Goal: Task Accomplishment & Management: Complete application form

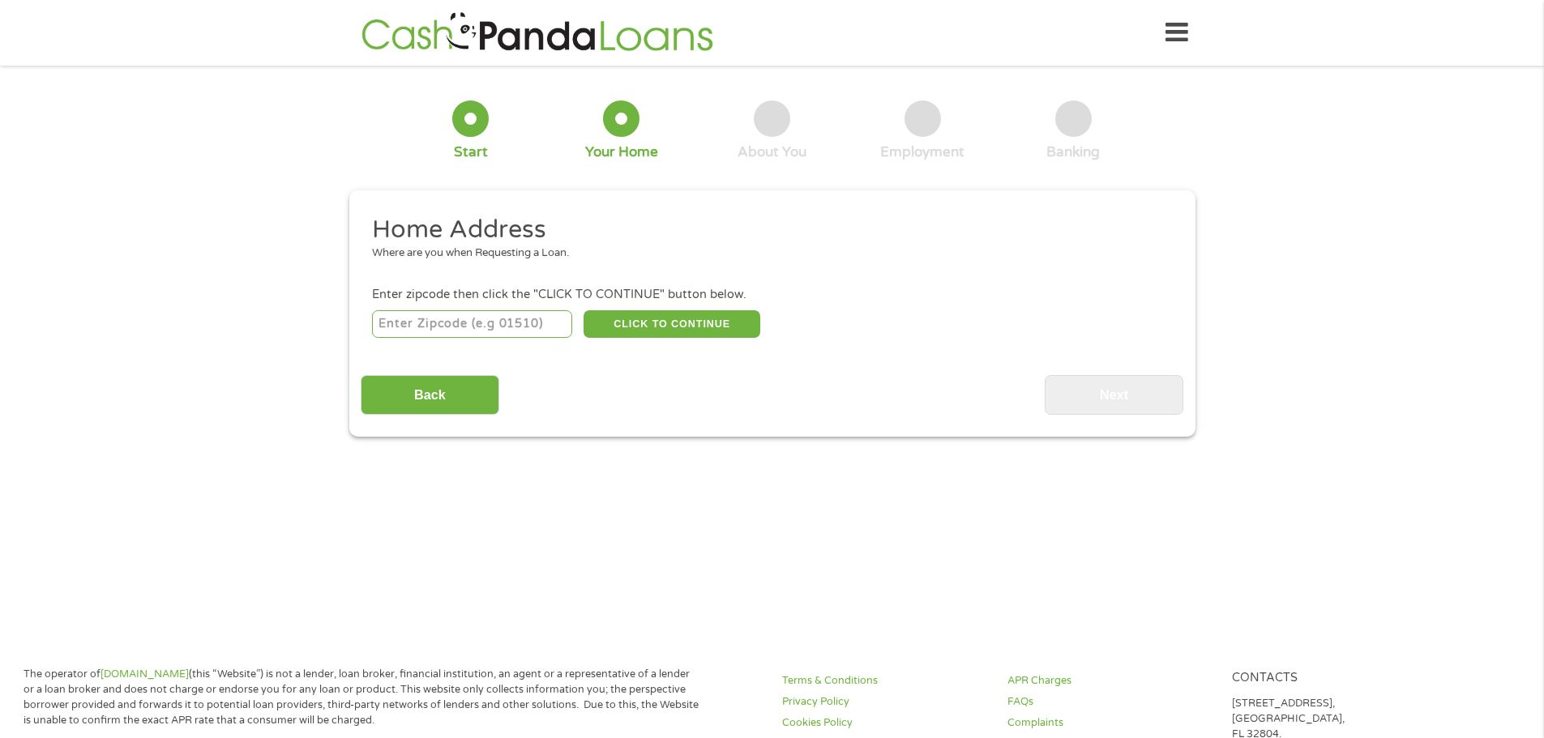
click at [489, 331] on input "number" at bounding box center [472, 324] width 200 height 28
type input "77083"
click at [641, 321] on button "CLICK TO CONTINUE" at bounding box center [672, 324] width 177 height 28
type input "77083"
type input "[GEOGRAPHIC_DATA]"
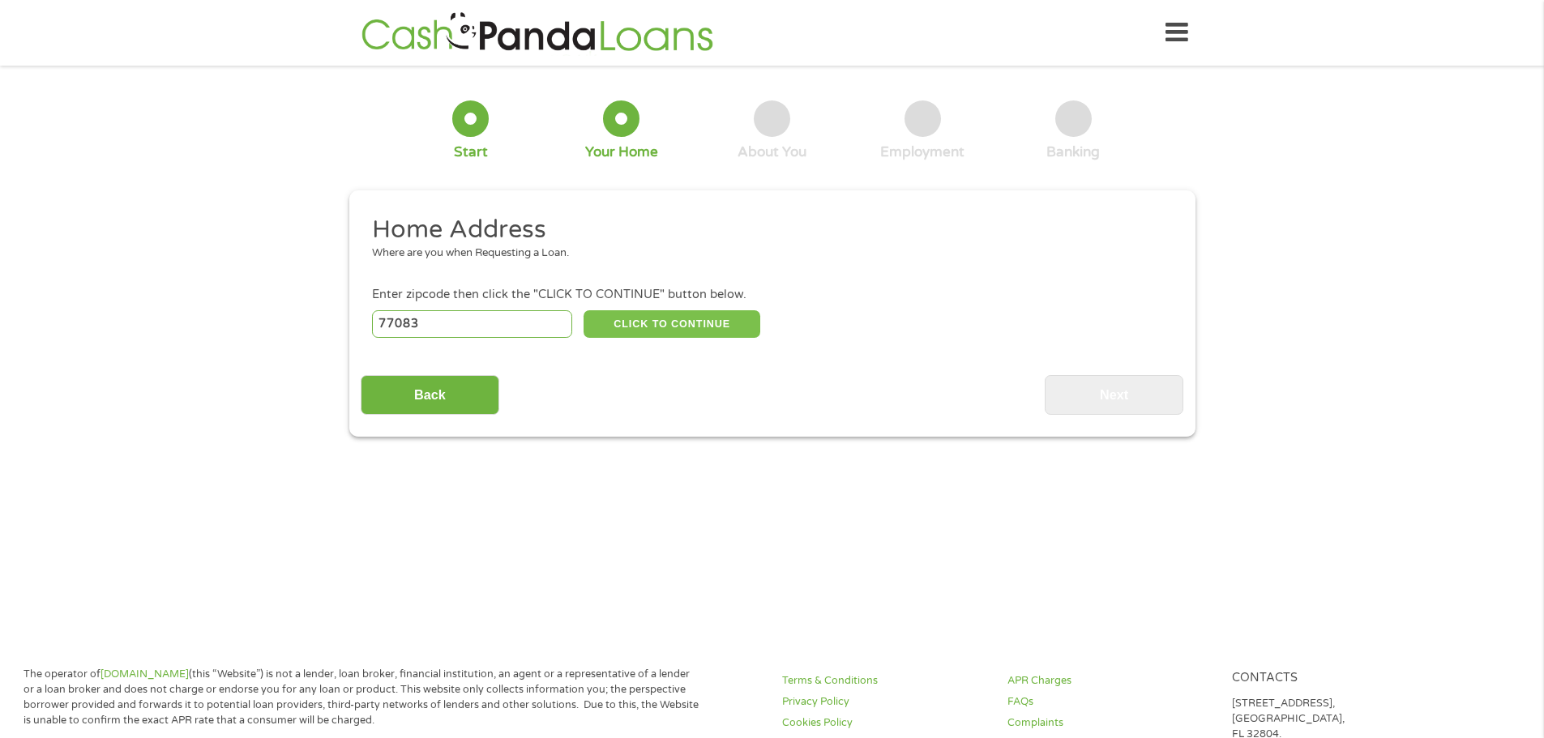
select select "[US_STATE]"
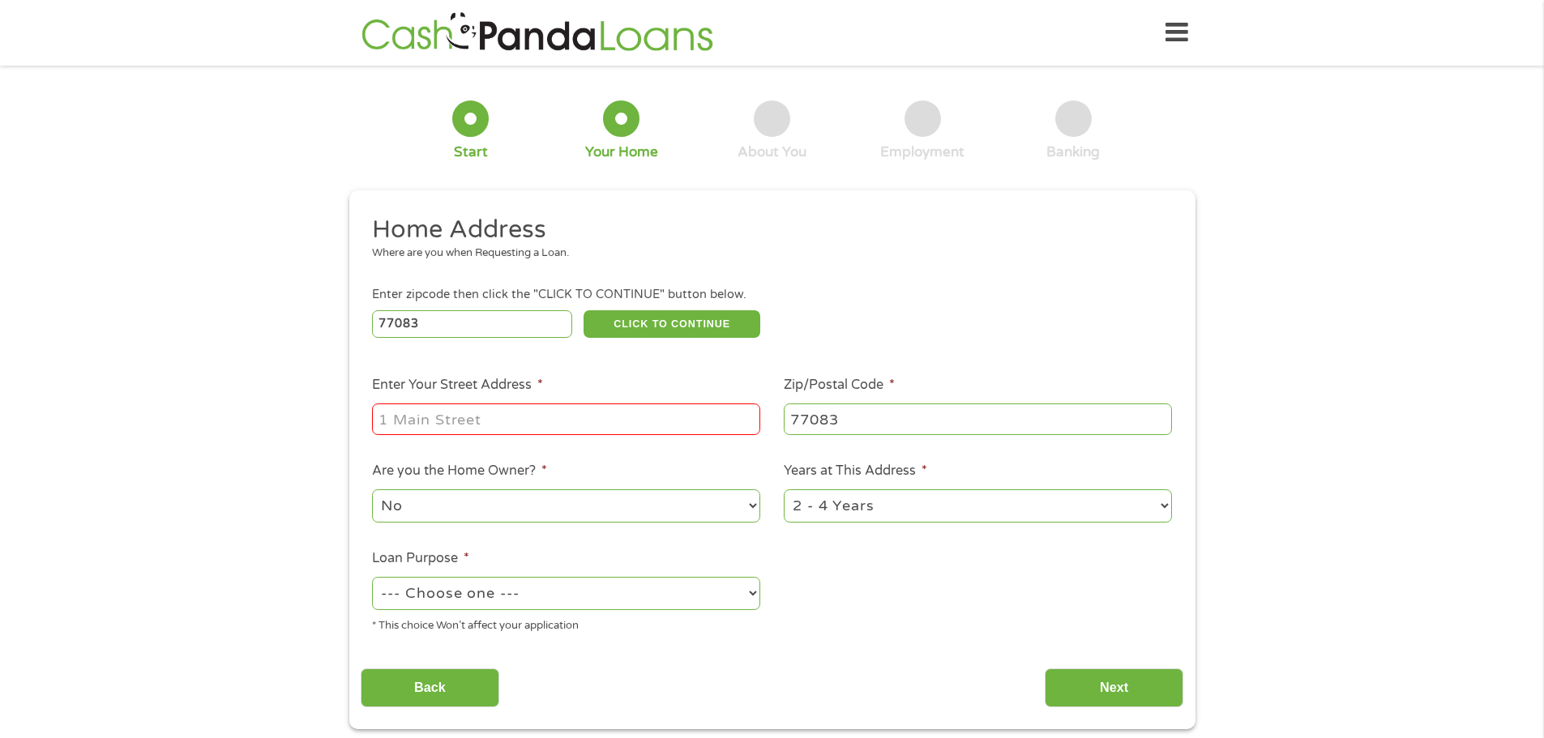
click at [460, 425] on input "Enter Your Street Address *" at bounding box center [566, 419] width 388 height 31
type input "[STREET_ADDRESS]"
click at [529, 509] on select "No Yes" at bounding box center [566, 506] width 388 height 33
select select "yes"
click at [372, 490] on select "No Yes" at bounding box center [566, 506] width 388 height 33
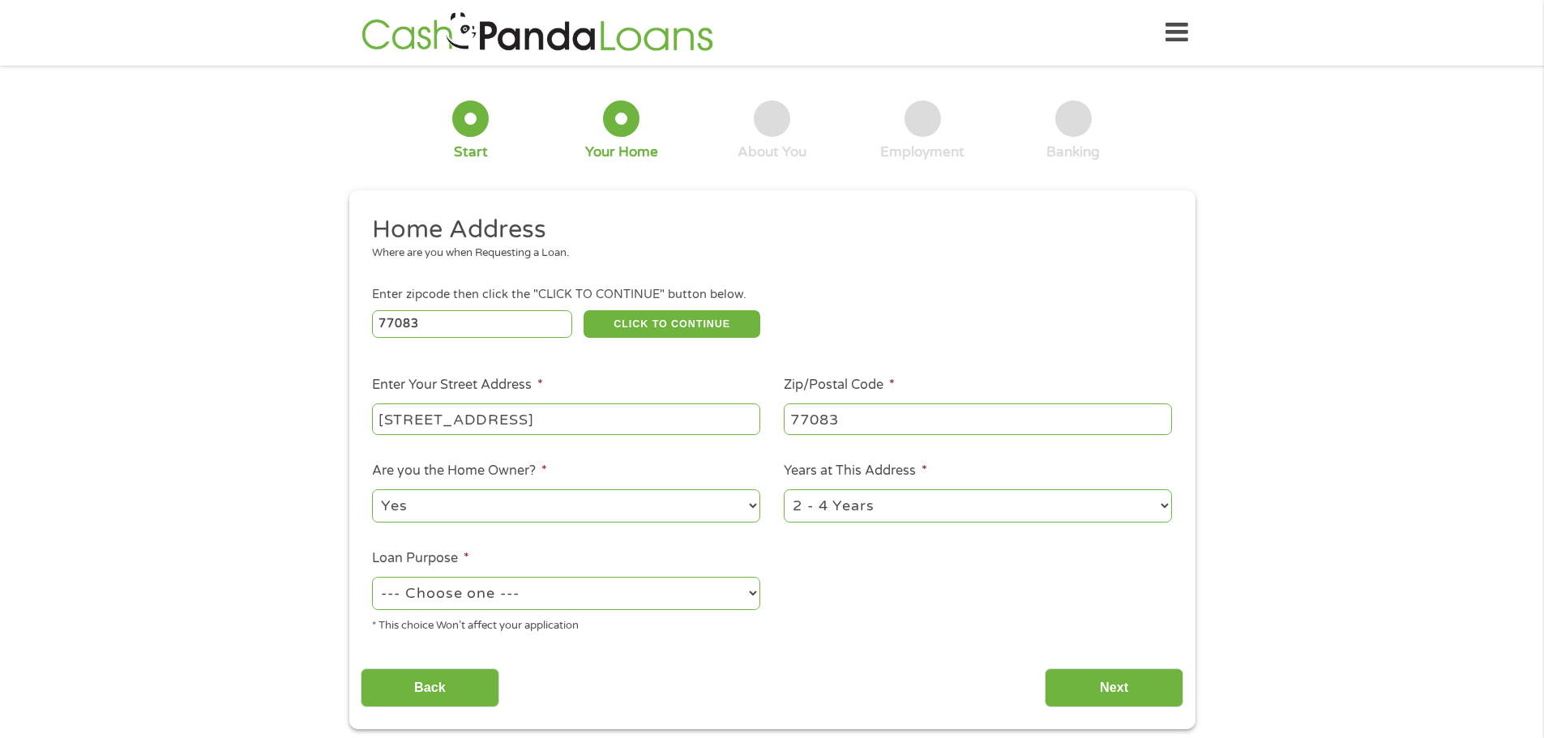
click at [482, 594] on select "--- Choose one --- Pay Bills Debt Consolidation Home Improvement Major Purchase…" at bounding box center [566, 593] width 388 height 33
select select "other"
click at [372, 577] on select "--- Choose one --- Pay Bills Debt Consolidation Home Improvement Major Purchase…" at bounding box center [566, 593] width 388 height 33
click at [1142, 690] on input "Next" at bounding box center [1114, 689] width 139 height 40
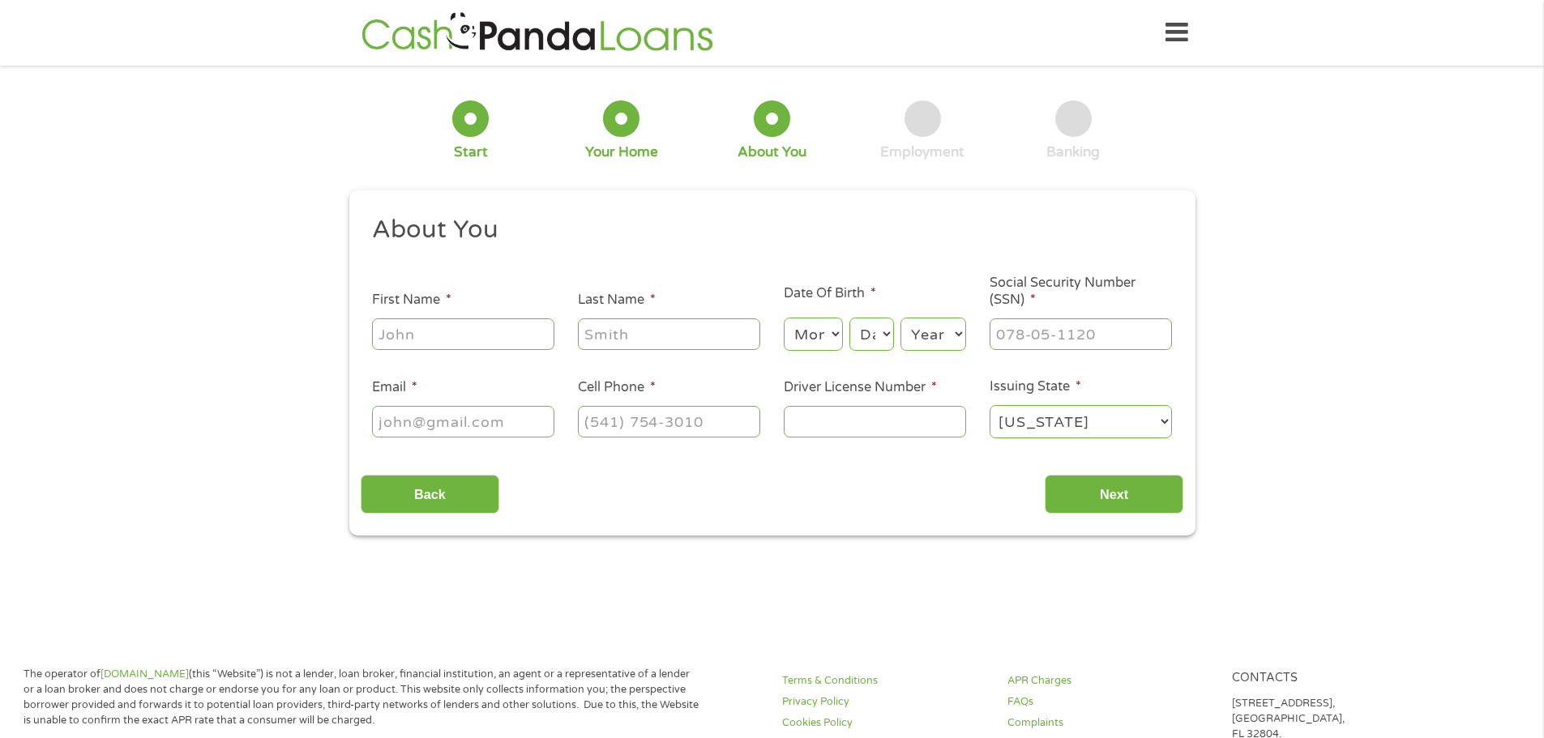
drag, startPoint x: 432, startPoint y: 304, endPoint x: 435, endPoint y: 318, distance: 14.2
click at [432, 305] on label "First Name *" at bounding box center [411, 300] width 79 height 17
click at [432, 319] on input "First Name *" at bounding box center [463, 334] width 182 height 31
click at [440, 331] on input "First Name *" at bounding box center [463, 334] width 182 height 31
click at [502, 344] on input "First Name *" at bounding box center [463, 334] width 182 height 31
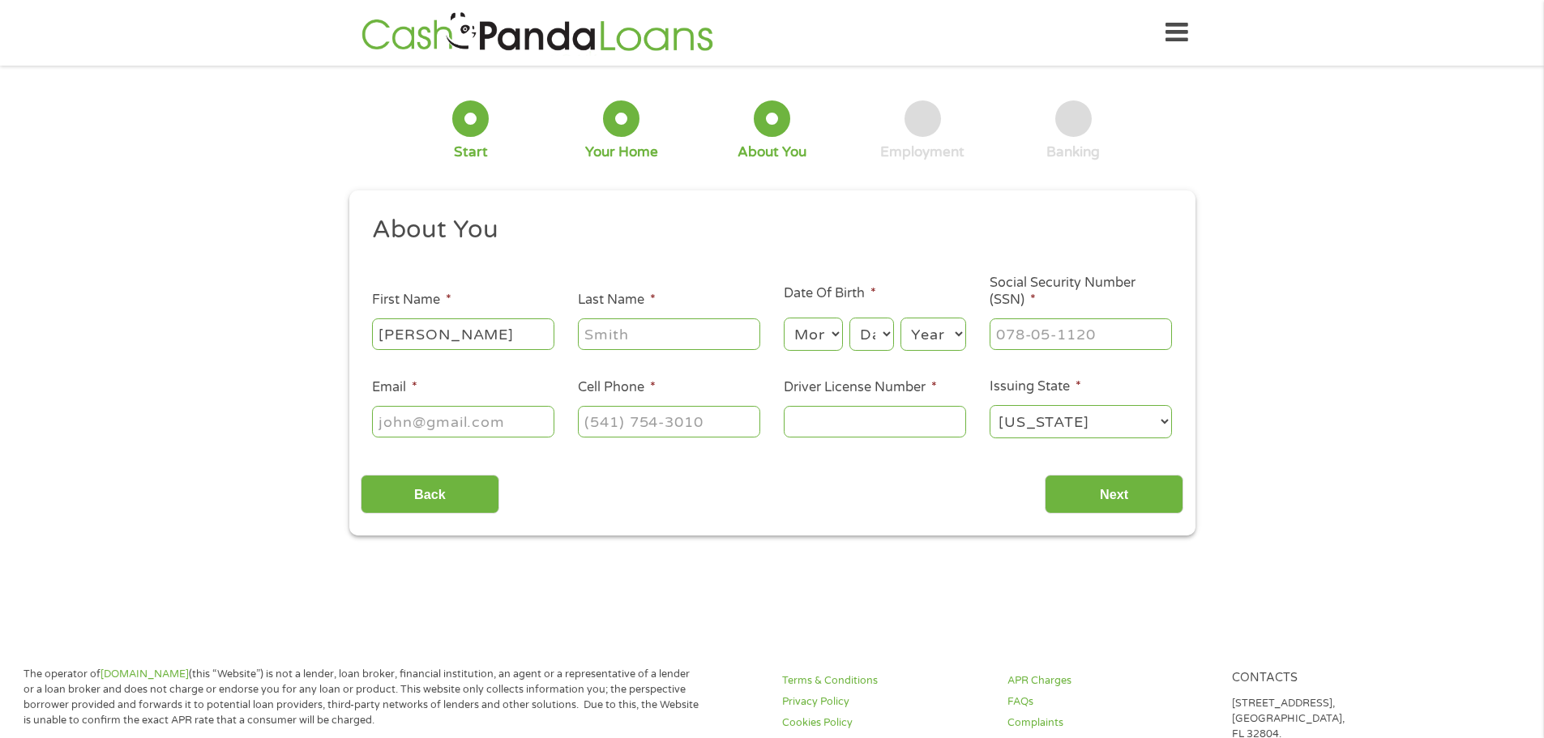
type input "[PERSON_NAME]"
drag, startPoint x: 643, startPoint y: 327, endPoint x: 464, endPoint y: 327, distance: 178.3
click at [464, 327] on ul "About You This field is hidden when viewing the form Title * --- Choose one ---…" at bounding box center [772, 333] width 823 height 239
type input "[PERSON_NAME]"
click at [797, 336] on select "Month 1 2 3 4 5 6 7 8 9 10 11 12" at bounding box center [813, 334] width 59 height 33
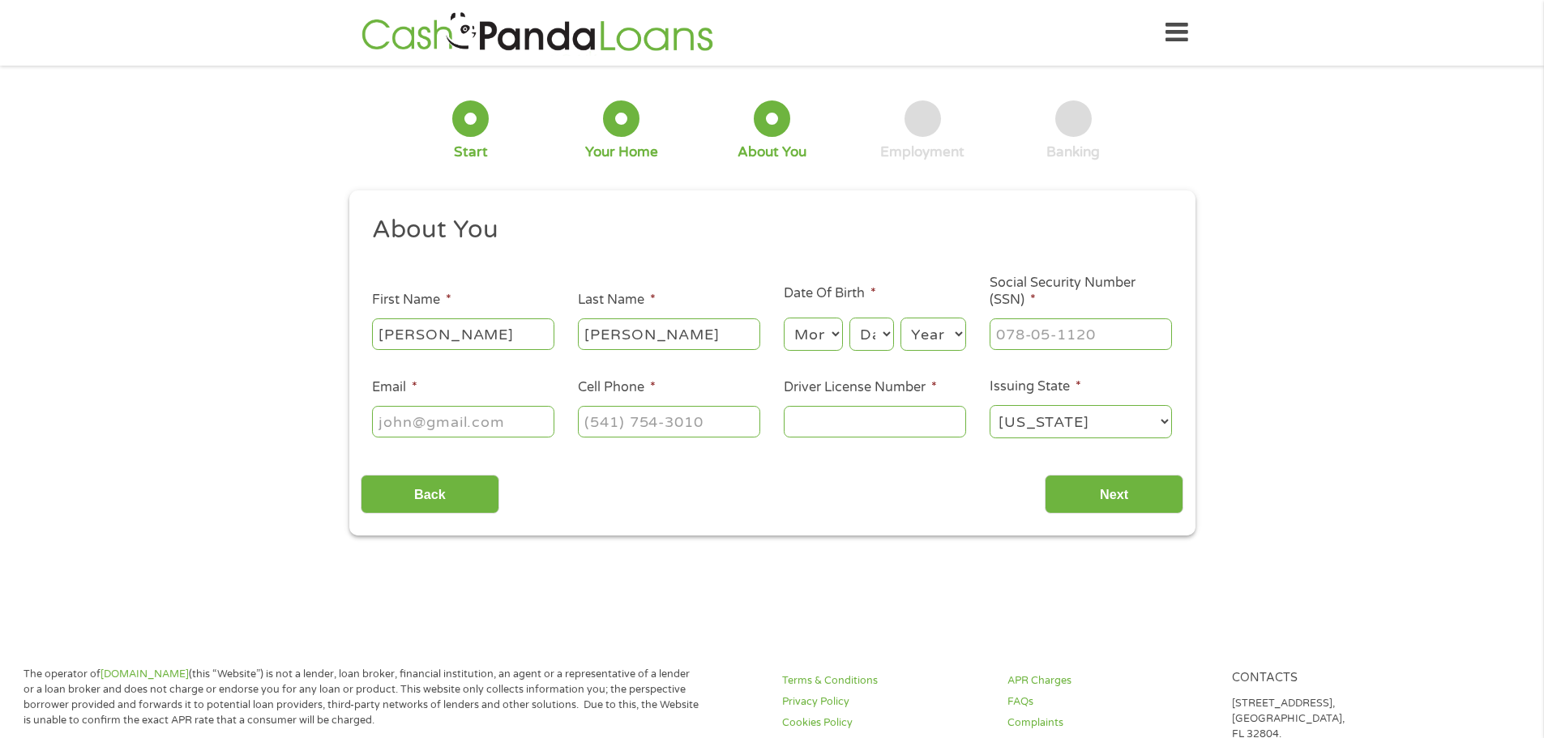
select select "11"
click at [784, 318] on select "Month 1 2 3 4 5 6 7 8 9 10 11 12" at bounding box center [813, 334] width 59 height 33
drag, startPoint x: 886, startPoint y: 334, endPoint x: 884, endPoint y: 342, distance: 8.3
click at [884, 334] on select "Day 1 2 3 4 5 6 7 8 9 10 11 12 13 14 15 16 17 18 19 20 21 22 23 24 25 26 27 28 …" at bounding box center [871, 334] width 44 height 33
select select "25"
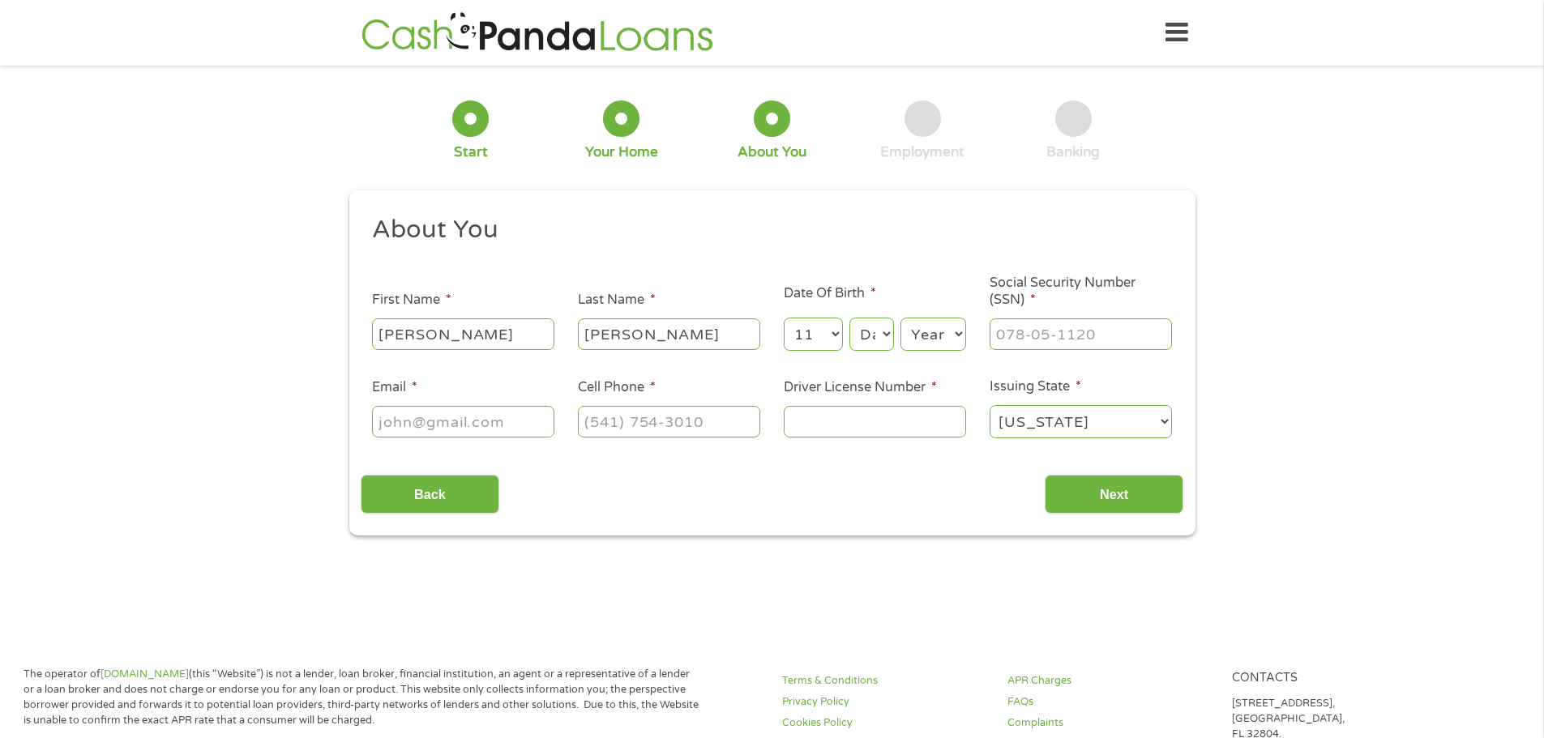
click at [849, 318] on select "Day 1 2 3 4 5 6 7 8 9 10 11 12 13 14 15 16 17 18 19 20 21 22 23 24 25 26 27 28 …" at bounding box center [871, 334] width 44 height 33
click at [930, 337] on select "Year [DATE] 2006 2005 2004 2003 2002 2001 2000 1999 1998 1997 1996 1995 1994 19…" at bounding box center [933, 334] width 66 height 33
select select "1989"
click at [900, 318] on select "Year [DATE] 2006 2005 2004 2003 2002 2001 2000 1999 1998 1997 1996 1995 1994 19…" at bounding box center [933, 334] width 66 height 33
click at [1054, 323] on input "___-__-____" at bounding box center [1081, 334] width 182 height 31
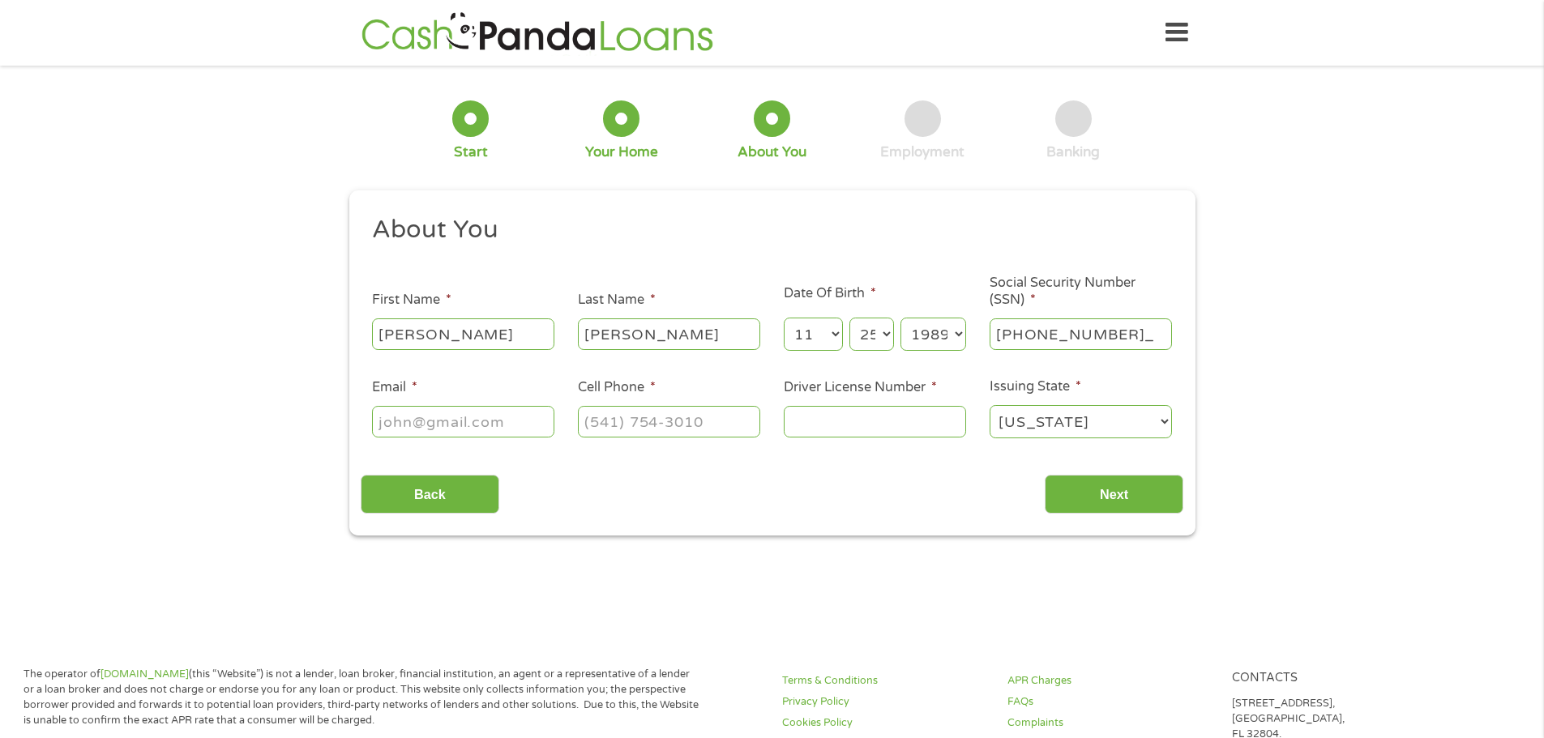
type input "223-55-5011"
click at [387, 401] on li "Email *" at bounding box center [464, 409] width 206 height 62
click at [394, 421] on input "Email *" at bounding box center [463, 421] width 182 height 31
type input "[EMAIL_ADDRESS][DOMAIN_NAME]"
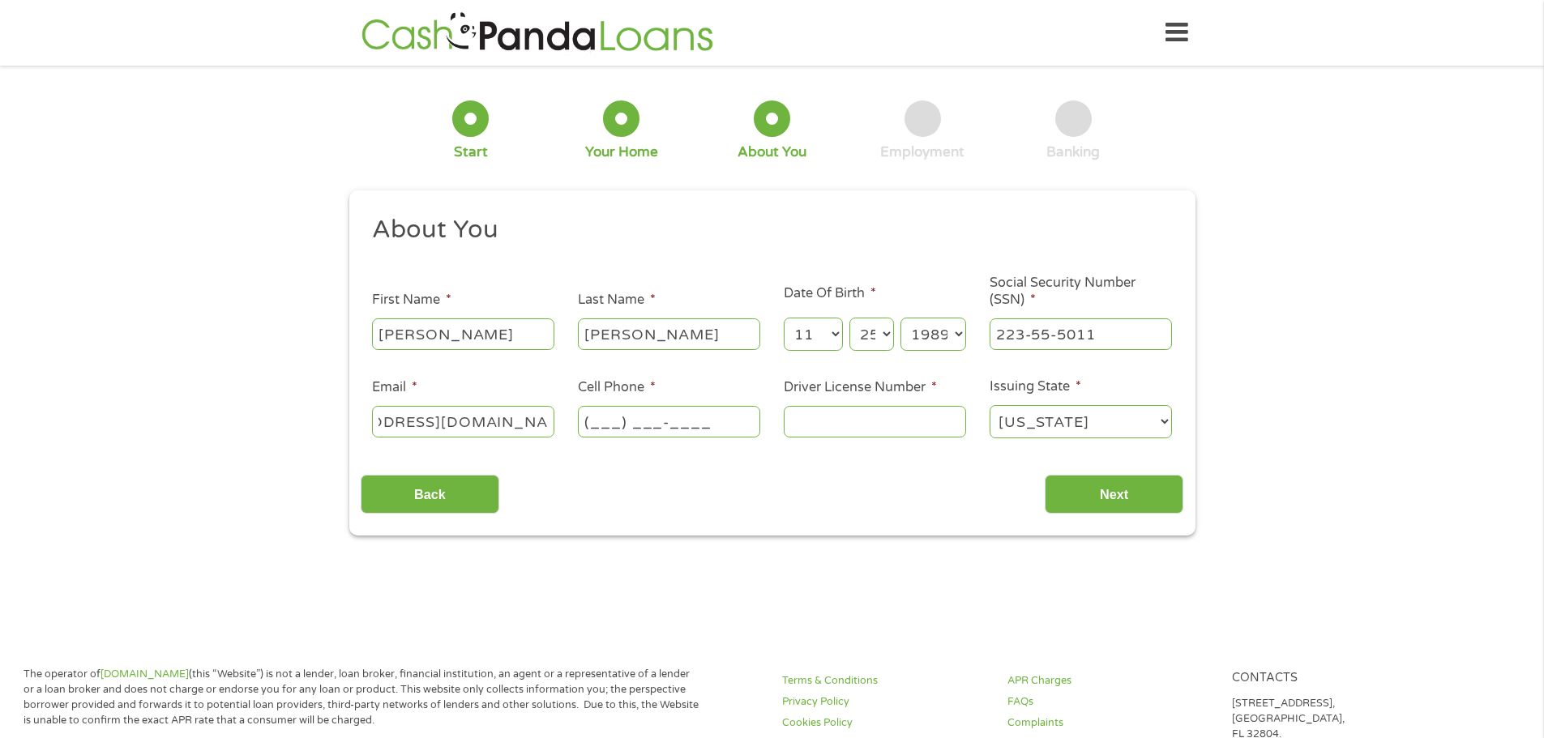
scroll to position [0, 0]
type input "[PHONE_NUMBER]"
click at [881, 418] on input "Driver License Number *" at bounding box center [875, 421] width 182 height 31
click at [832, 424] on input "4032645" at bounding box center [875, 421] width 182 height 31
click at [933, 408] on input "40326645" at bounding box center [875, 421] width 182 height 31
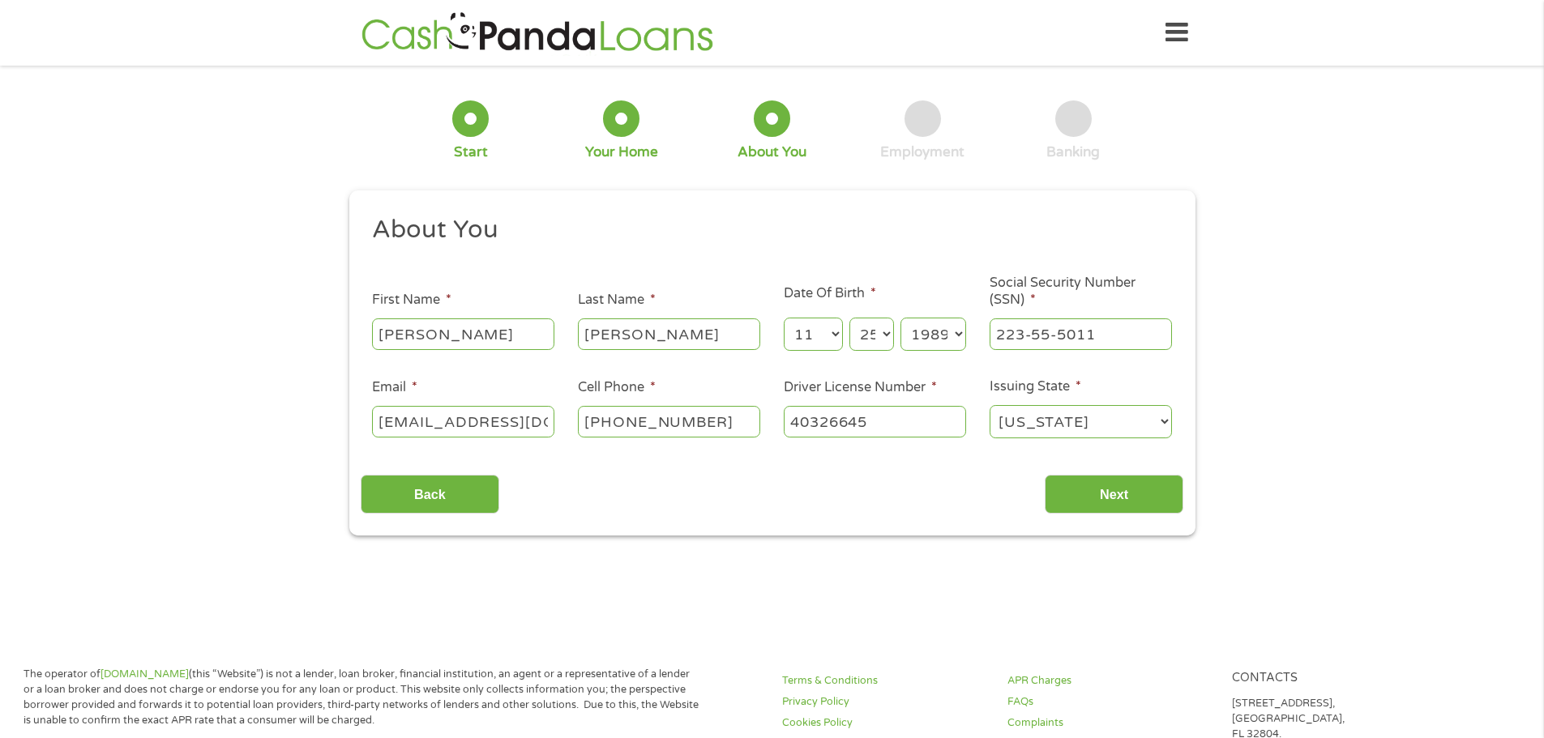
type input "40326645"
click at [1120, 464] on div "Back Next" at bounding box center [772, 488] width 823 height 51
click at [1101, 506] on input "Next" at bounding box center [1114, 495] width 139 height 40
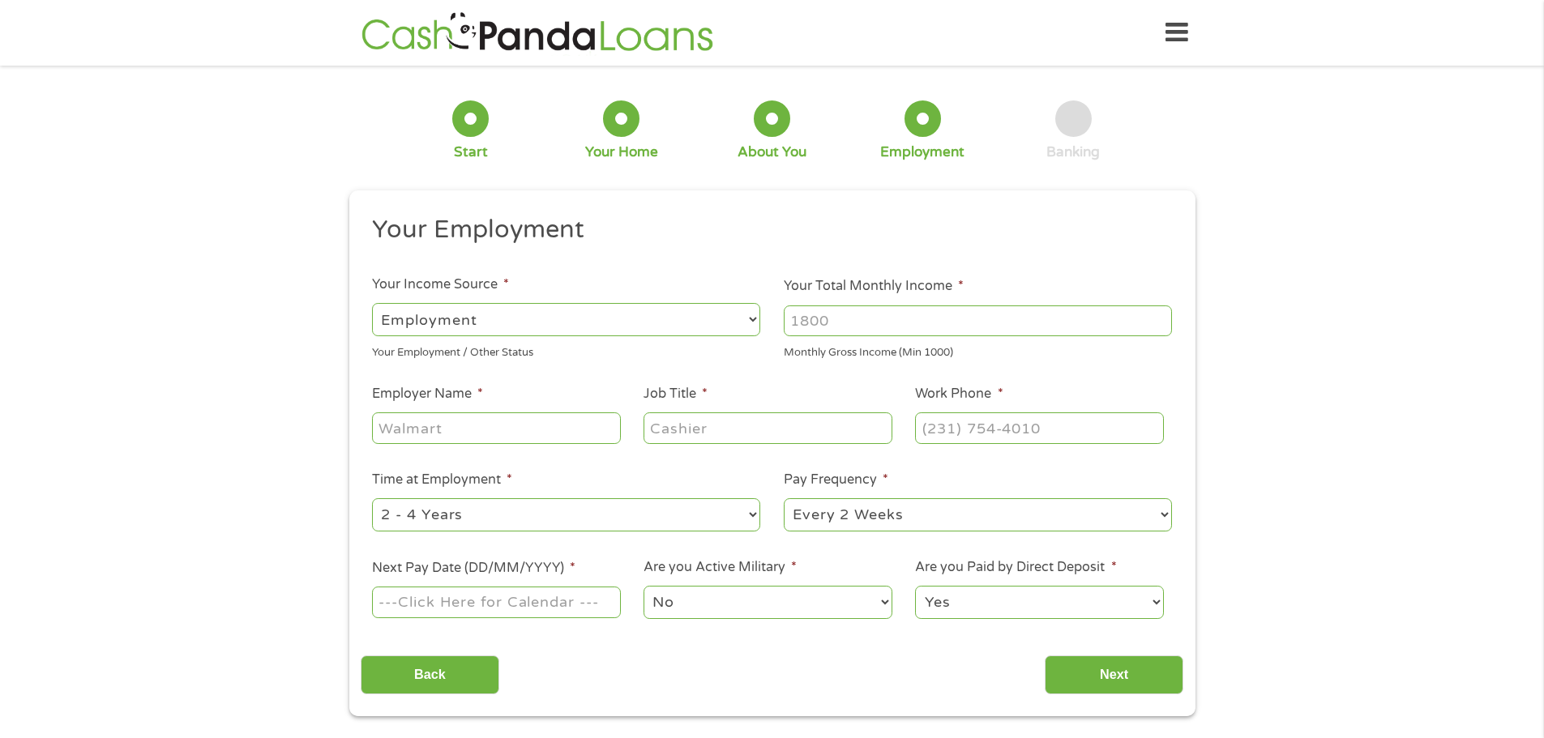
scroll to position [6, 6]
click at [815, 322] on input "Your Total Monthly Income *" at bounding box center [978, 321] width 388 height 31
type input "2000"
click at [501, 426] on input "Employer Name *" at bounding box center [496, 428] width 248 height 31
type input "[GEOGRAPHIC_DATA][US_STATE]"
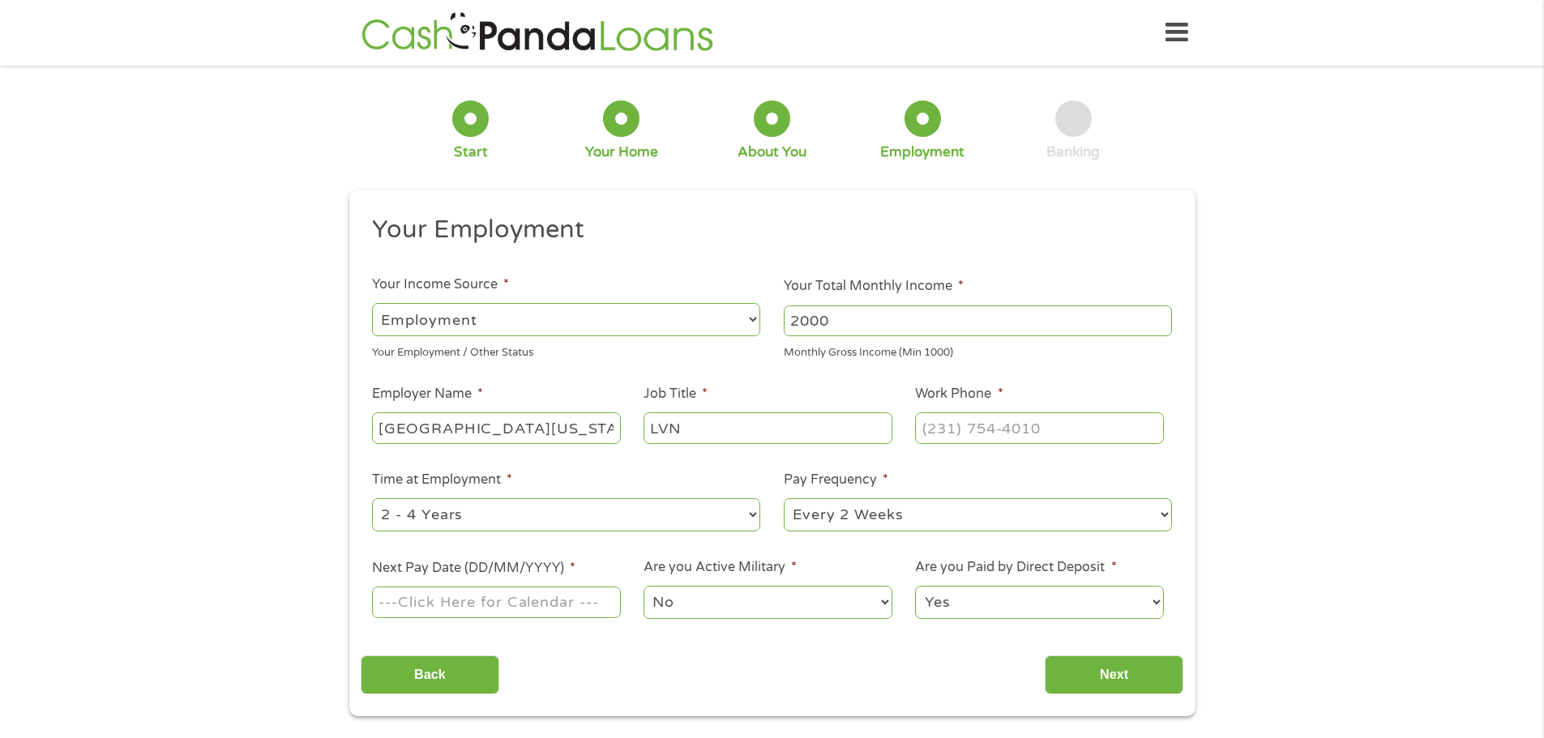
type input "LVN"
type input "[PHONE_NUMBER]"
click at [464, 513] on select "--- Choose one --- 1 Year or less 1 - 2 Years 2 - 4 Years Over 4 Years" at bounding box center [566, 514] width 388 height 33
select select "60months"
click at [372, 498] on select "--- Choose one --- 1 Year or less 1 - 2 Years 2 - 4 Years Over 4 Years" at bounding box center [566, 514] width 388 height 33
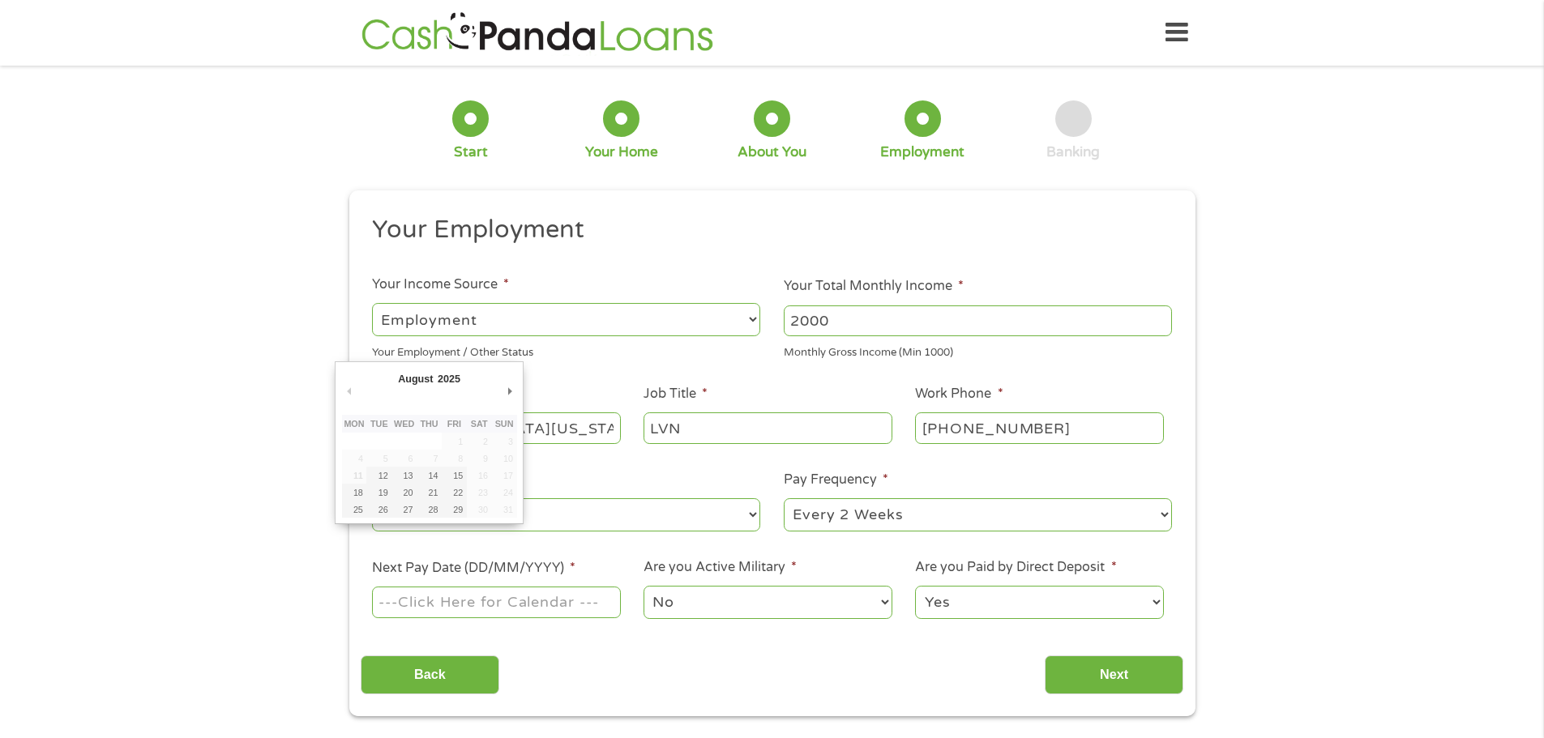
click at [514, 605] on input "Next Pay Date (DD/MM/YYYY) *" at bounding box center [496, 602] width 248 height 31
type input "[DATE]"
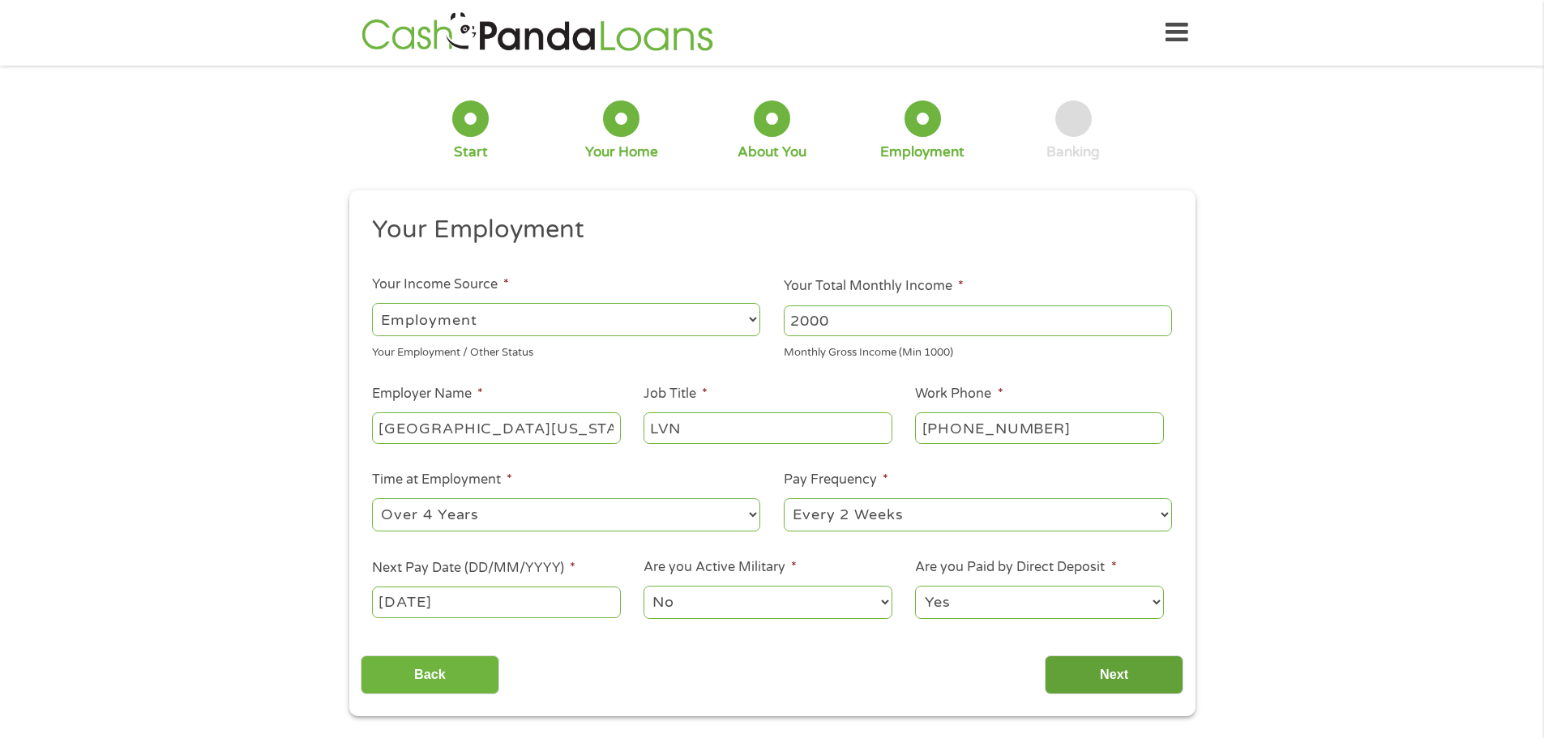
click at [1118, 689] on input "Next" at bounding box center [1114, 676] width 139 height 40
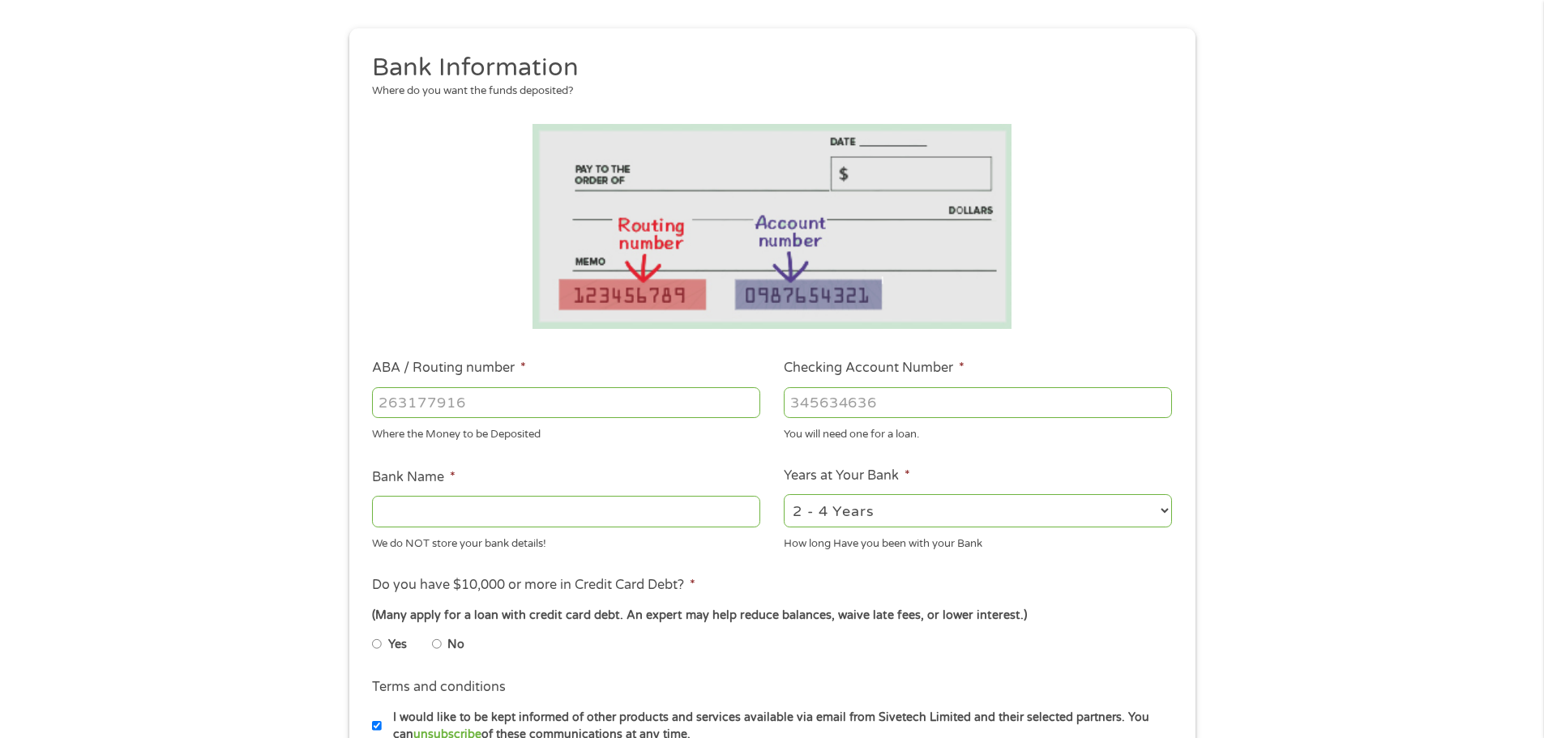
scroll to position [0, 0]
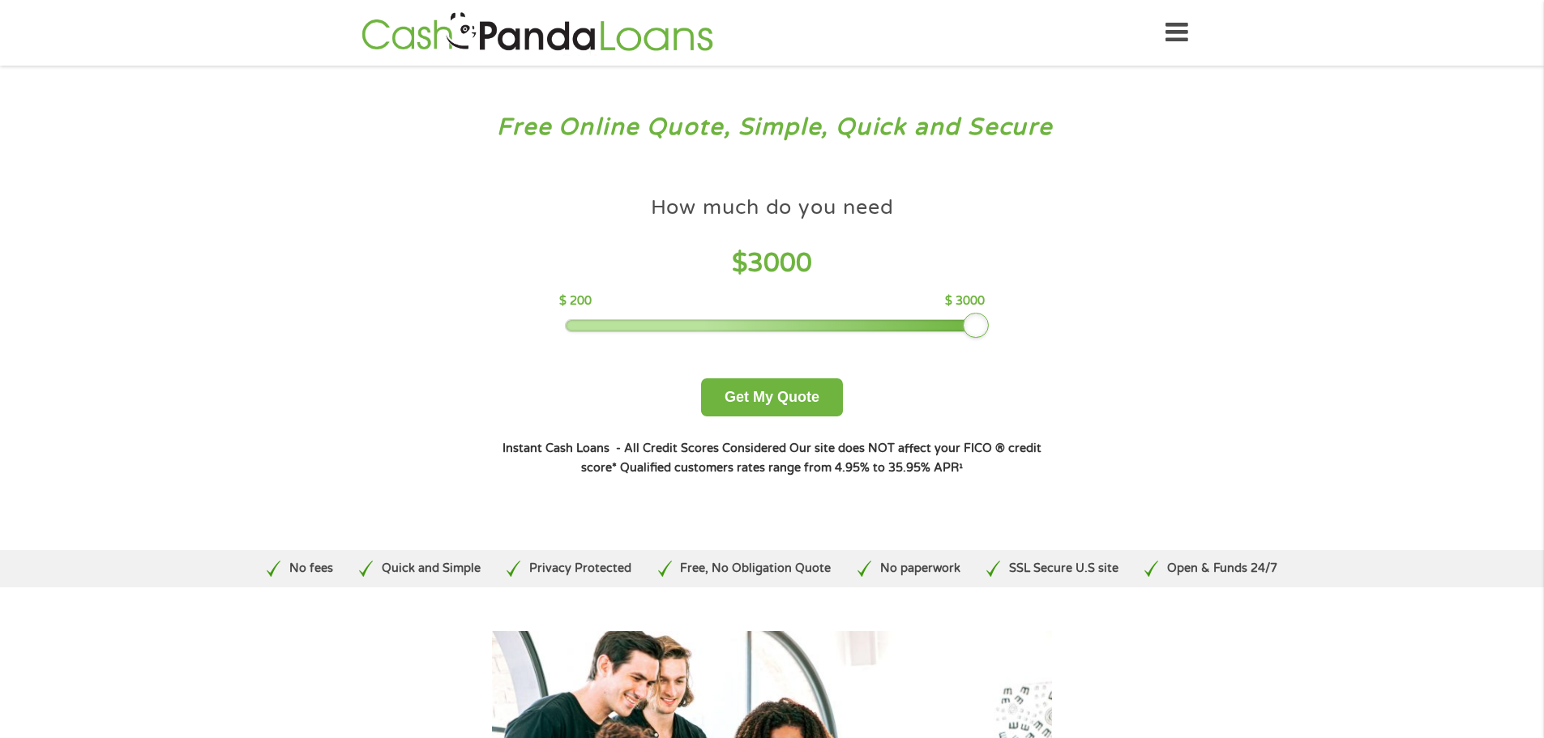
drag, startPoint x: 685, startPoint y: 319, endPoint x: 1149, endPoint y: 327, distance: 464.5
click at [1149, 327] on div "Free Online Quote, Simple, Quick and Secure How much do you need? $300 $500 $75…" at bounding box center [772, 308] width 1544 height 485
click at [801, 402] on button "Get My Quote" at bounding box center [772, 397] width 142 height 38
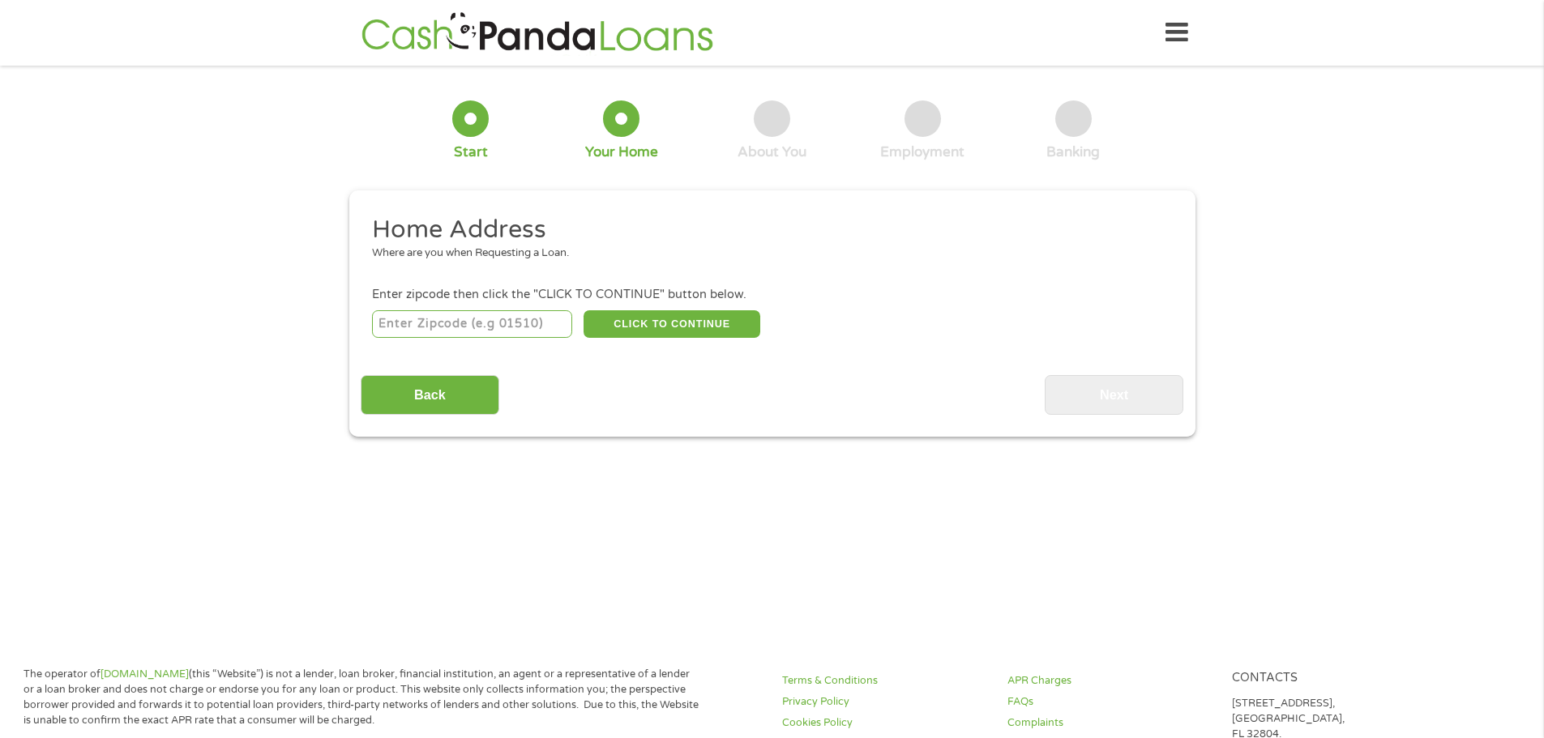
click at [482, 323] on input "number" at bounding box center [472, 324] width 200 height 28
click at [21, 559] on main "1 Start 2 Your Home 3 About You 4 Employment 5 Banking 6 This field is hidden w…" at bounding box center [772, 350] width 1544 height 547
click at [537, 323] on input "number" at bounding box center [472, 324] width 200 height 28
type input "77083"
click at [673, 323] on button "CLICK TO CONTINUE" at bounding box center [672, 324] width 177 height 28
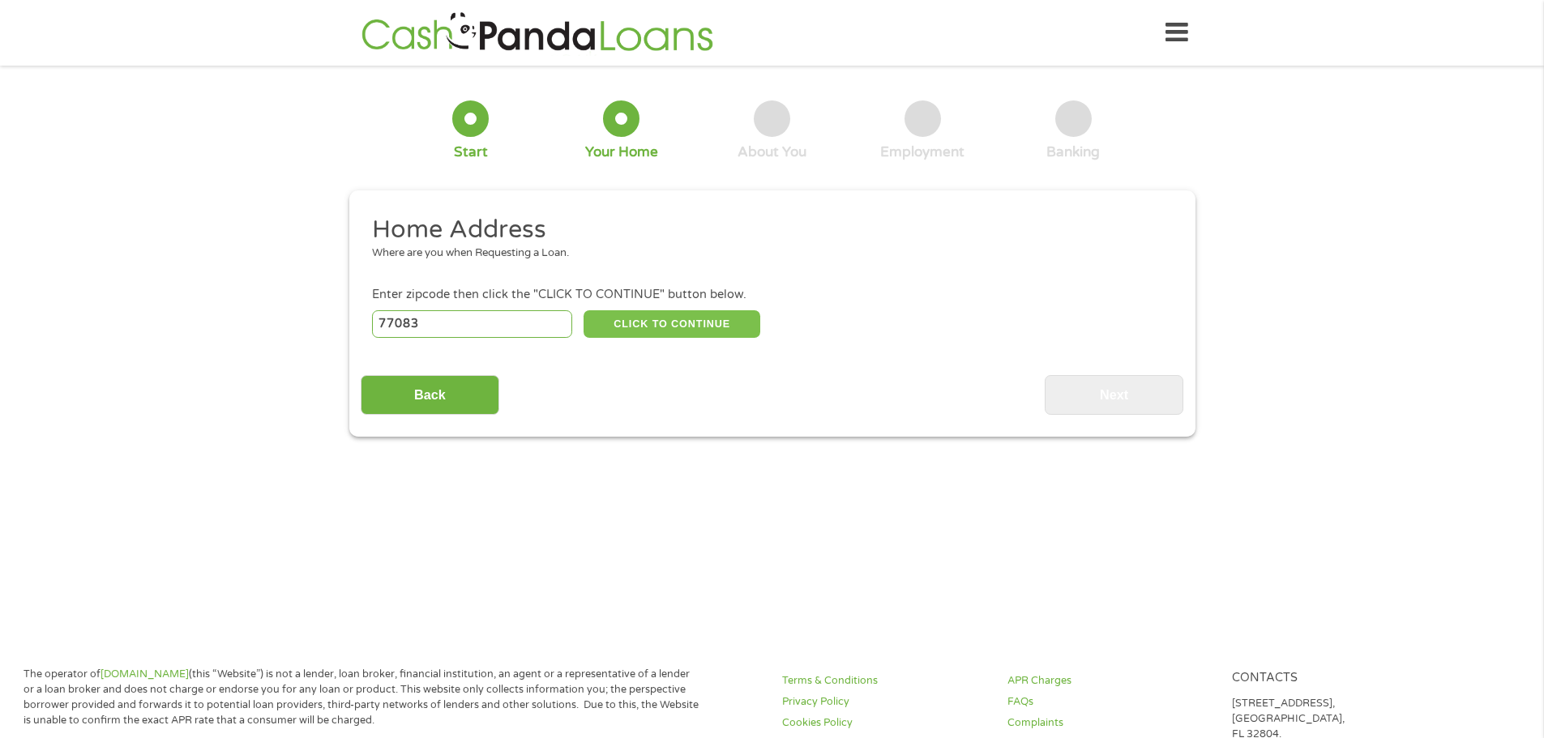
type input "77083"
type input "[GEOGRAPHIC_DATA]"
select select "[US_STATE]"
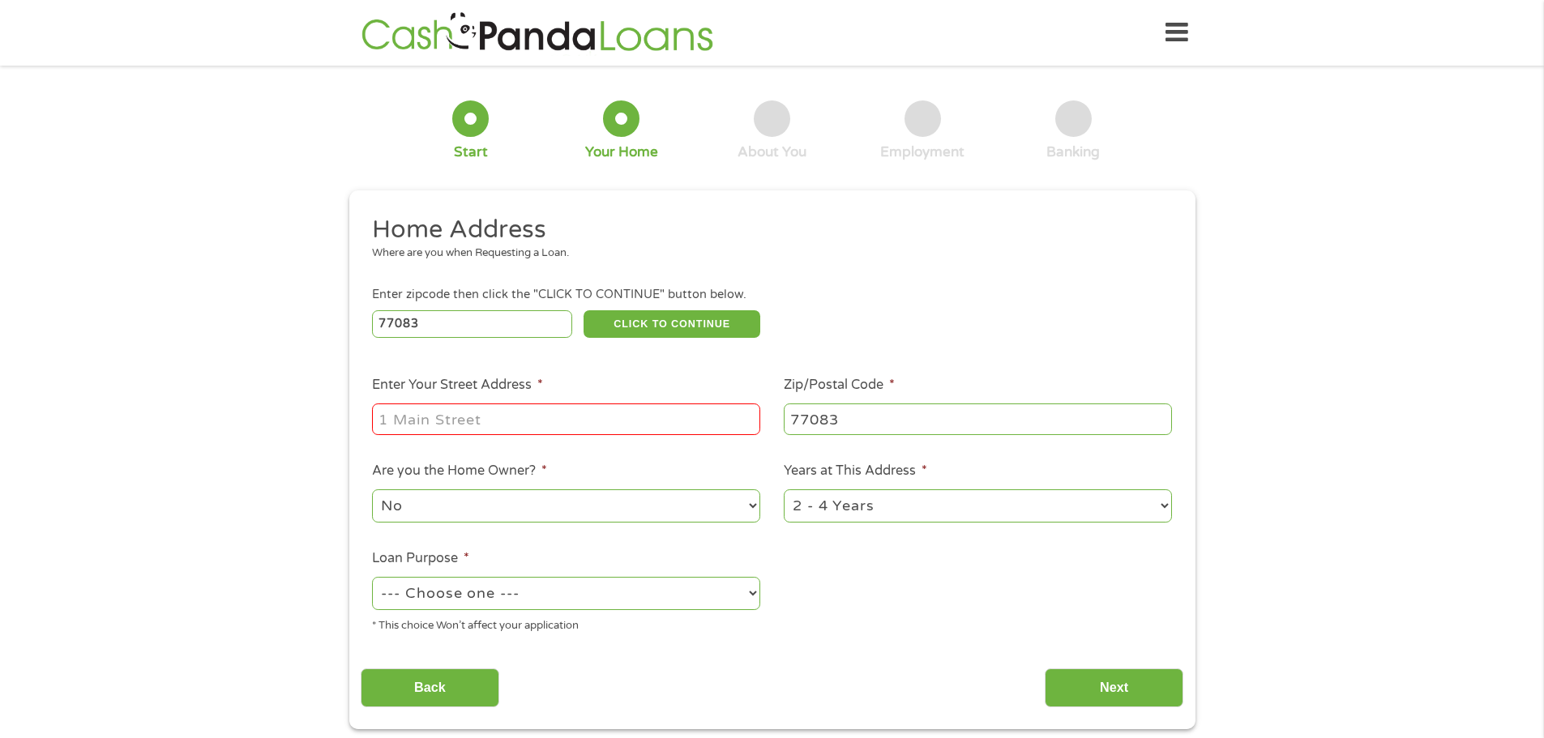
click at [545, 420] on input "Enter Your Street Address *" at bounding box center [566, 419] width 388 height 31
type input "[STREET_ADDRESS]"
